Goal: Register for event/course

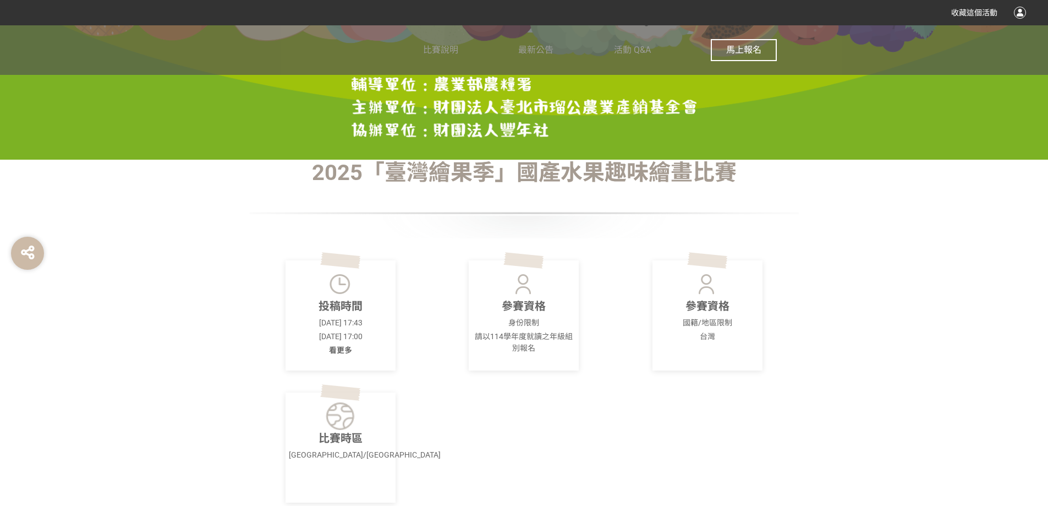
scroll to position [330, 0]
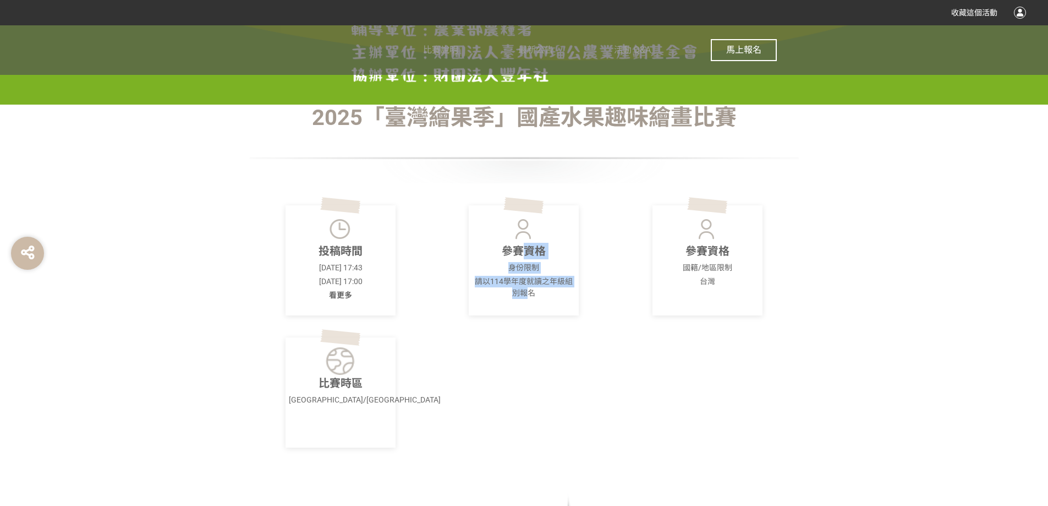
drag, startPoint x: 526, startPoint y: 255, endPoint x: 528, endPoint y: 294, distance: 39.1
click at [528, 294] on div "參賽資格 身份限制 請以114學年度就讀之年級組別報名" at bounding box center [524, 260] width 110 height 110
click at [528, 294] on p "請以114學年度就讀之年級組別報名" at bounding box center [523, 287] width 103 height 23
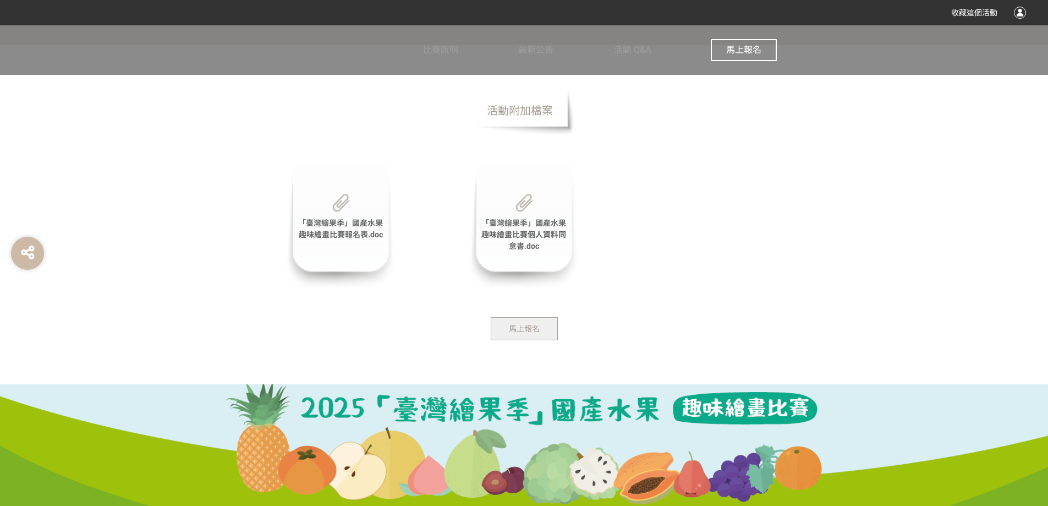
scroll to position [2272, 0]
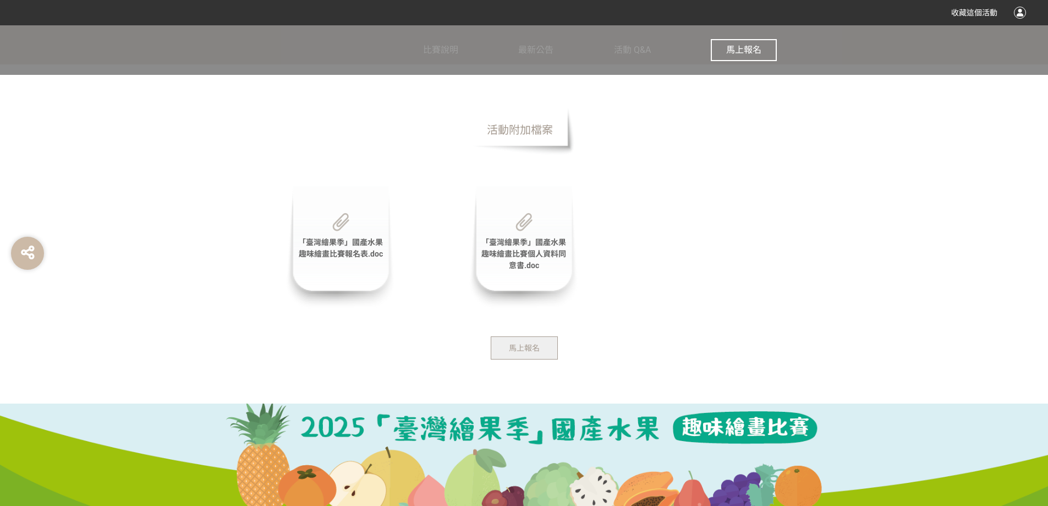
click at [532, 343] on span "馬上報名" at bounding box center [524, 347] width 31 height 9
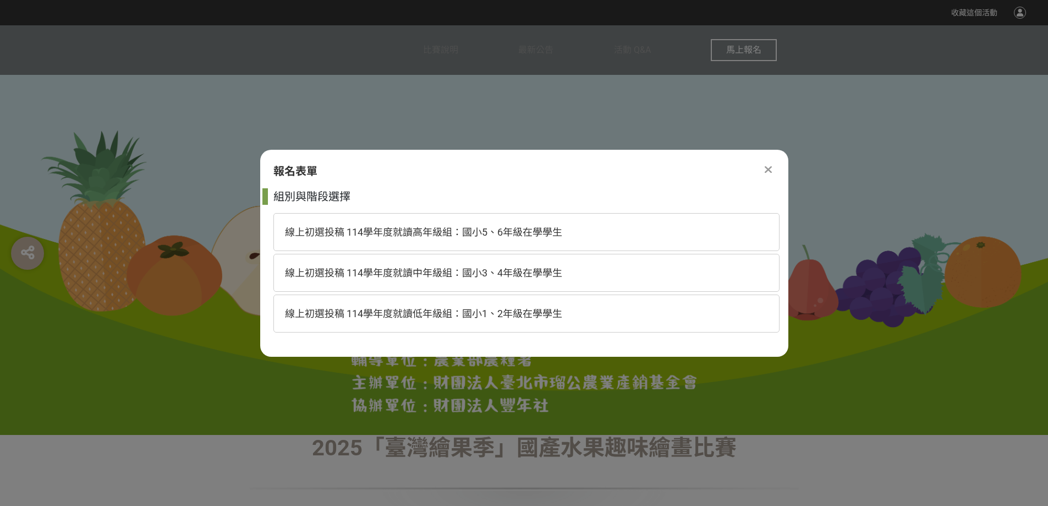
scroll to position [0, 0]
click at [768, 172] on icon at bounding box center [768, 169] width 7 height 11
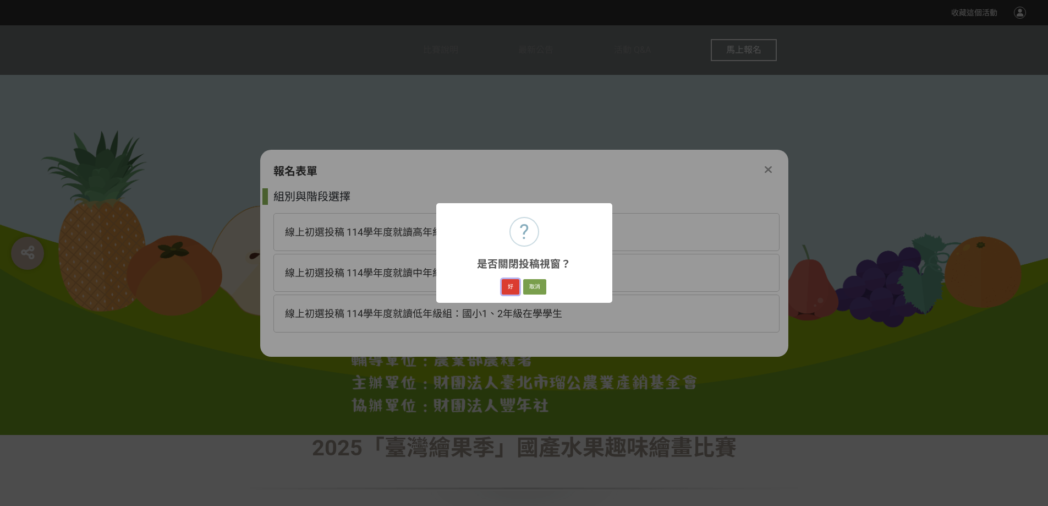
click at [518, 283] on button "好" at bounding box center [511, 286] width 18 height 15
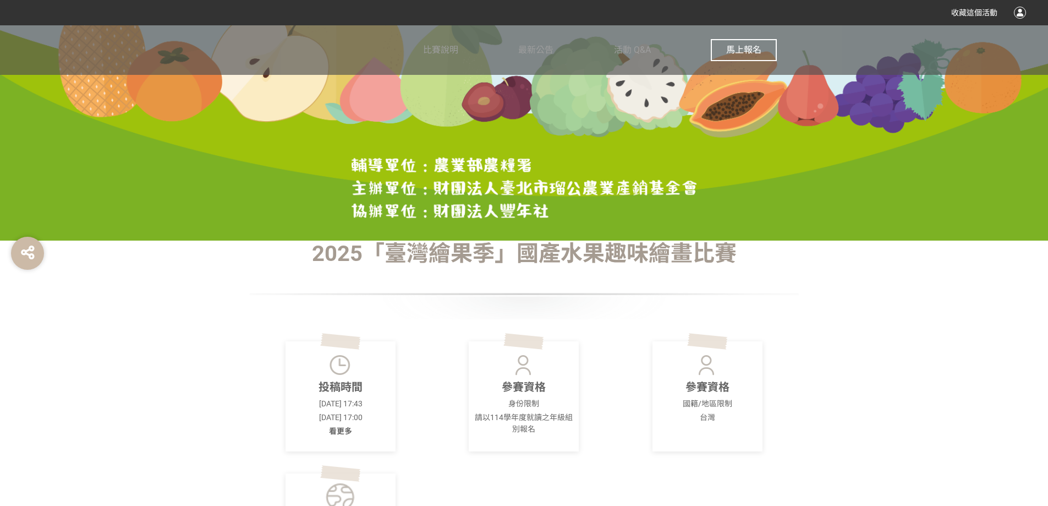
scroll to position [432, 0]
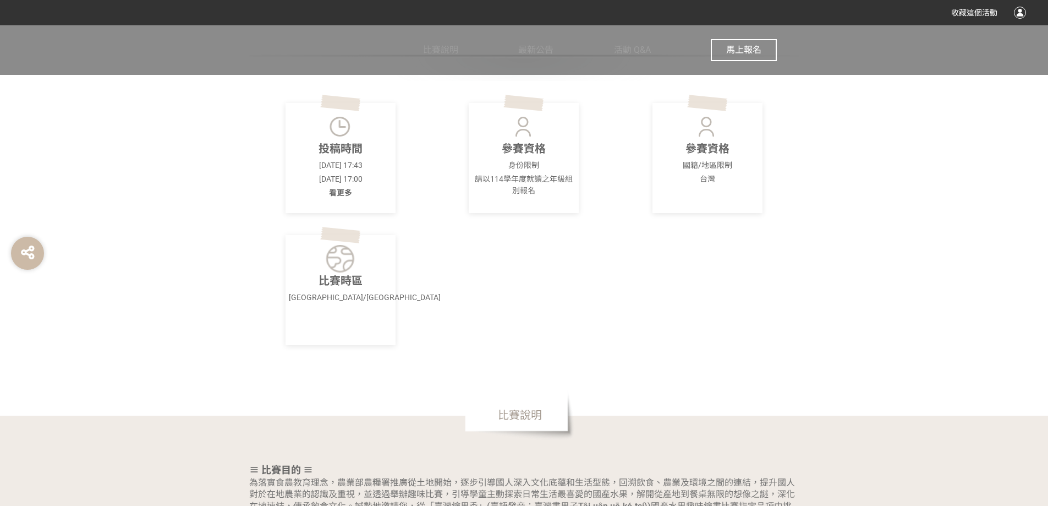
click at [347, 189] on span "看更多" at bounding box center [340, 192] width 23 height 9
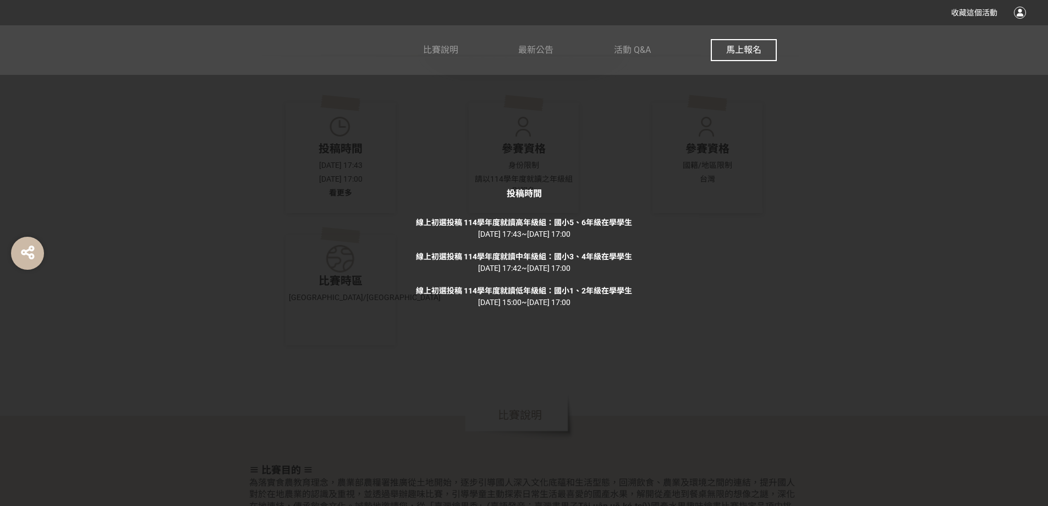
click at [662, 304] on div "投稿時間 線上初選投稿 114學年度就讀高年級組：國小5、6年級在學學生 [DATE] 17:43 ~ [DATE] 17:00 線上初選投稿 114學年度就…" at bounding box center [524, 253] width 1048 height 506
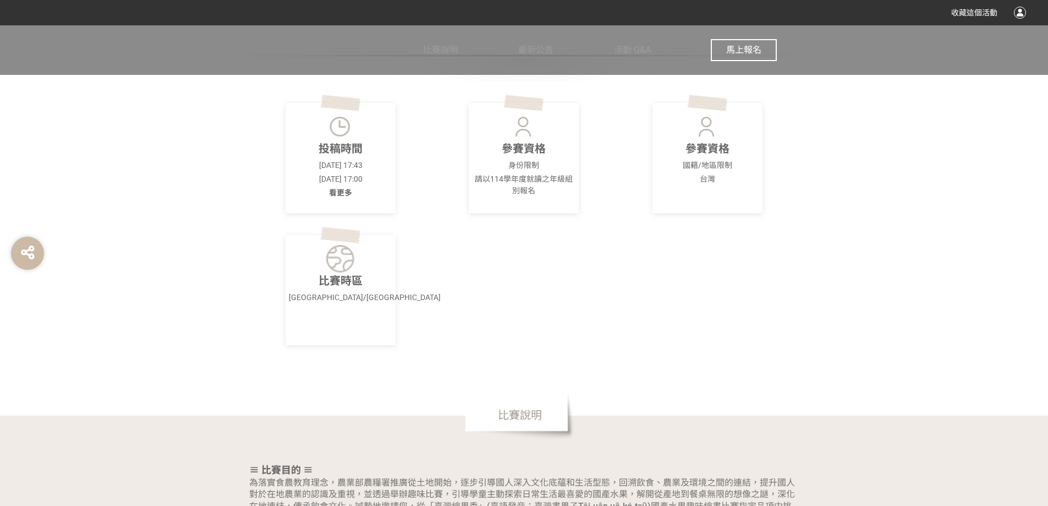
click at [345, 258] on img at bounding box center [341, 259] width 30 height 28
click at [519, 178] on p "請以114學年度就讀之年級組別報名" at bounding box center [523, 184] width 103 height 23
click at [688, 178] on p "台灣" at bounding box center [707, 179] width 103 height 12
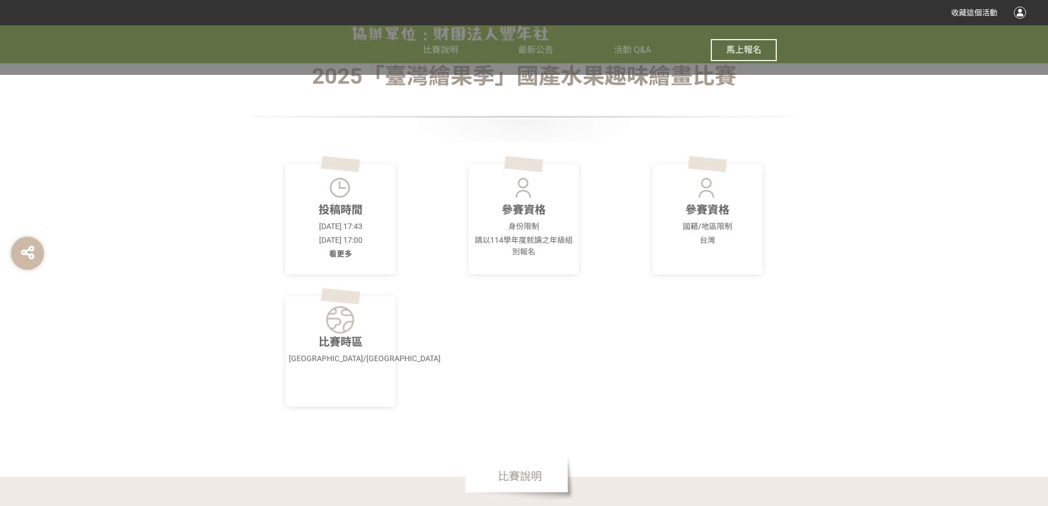
scroll to position [267, 0]
